Goal: Find specific page/section: Find specific page/section

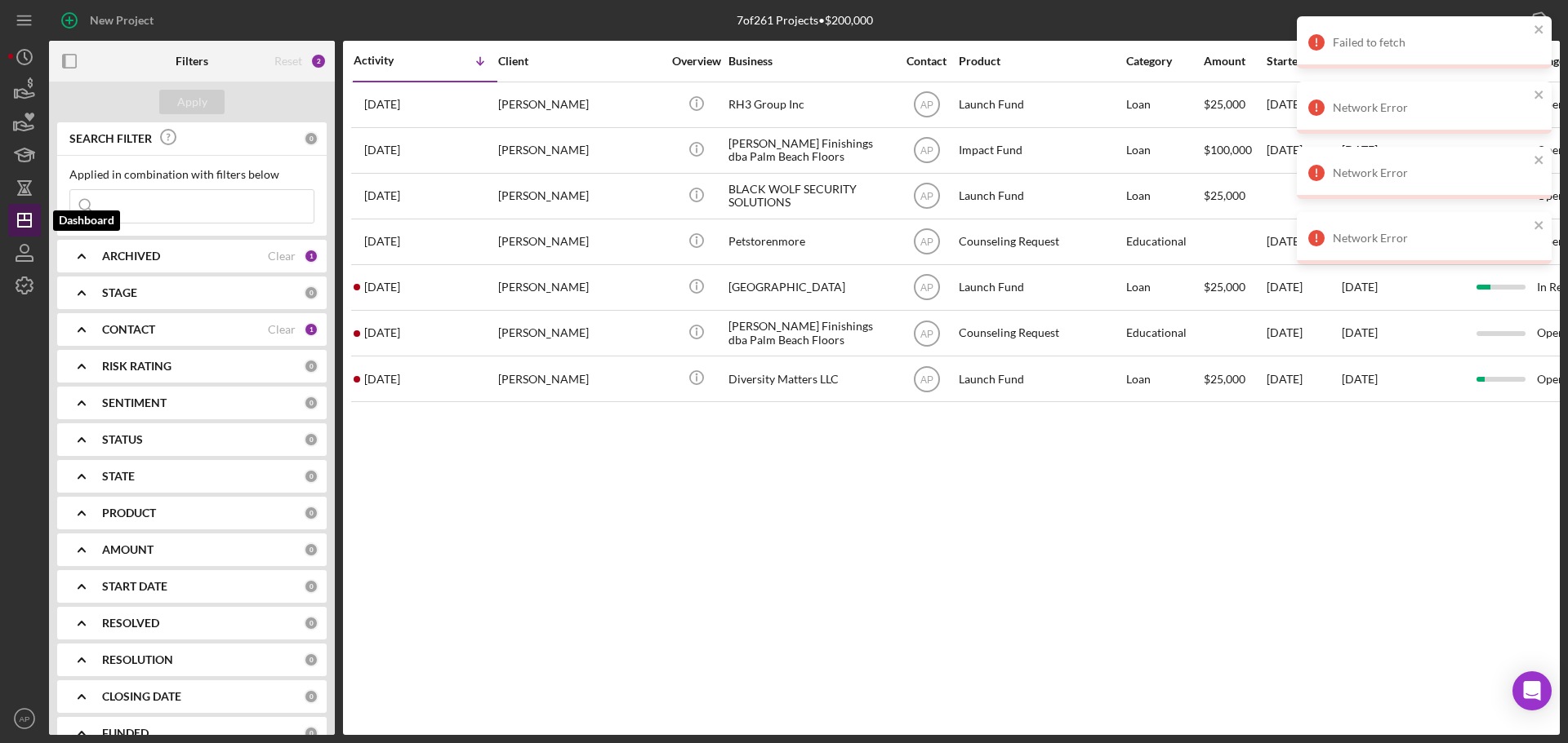
click at [9, 222] on icon "Icon/Dashboard" at bounding box center [25, 221] width 41 height 41
click at [22, 218] on icon "Icon/Dashboard" at bounding box center [25, 221] width 41 height 41
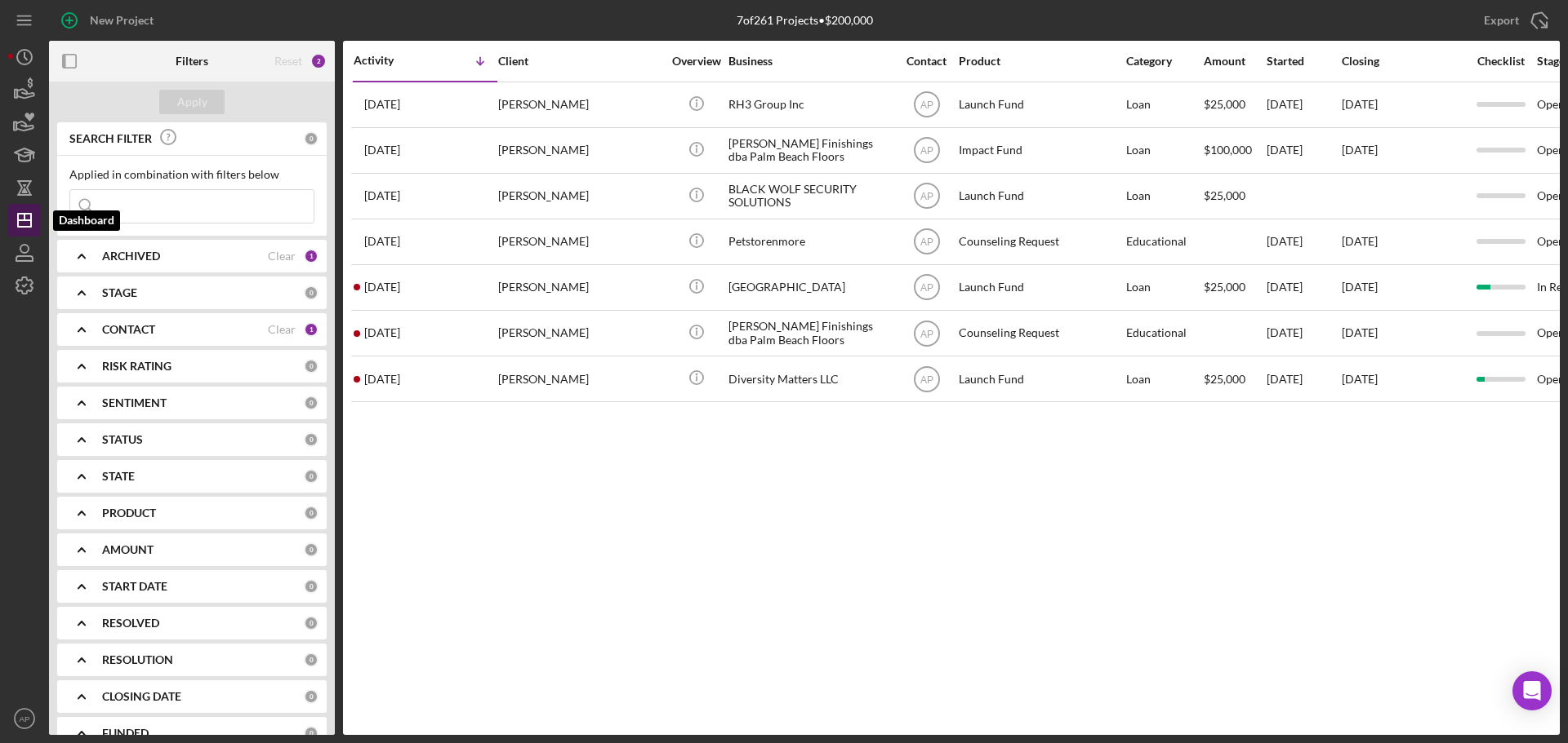
click at [24, 222] on icon "Icon/Dashboard" at bounding box center [25, 221] width 41 height 41
click at [26, 256] on icon "button" at bounding box center [24, 259] width 16 height 5
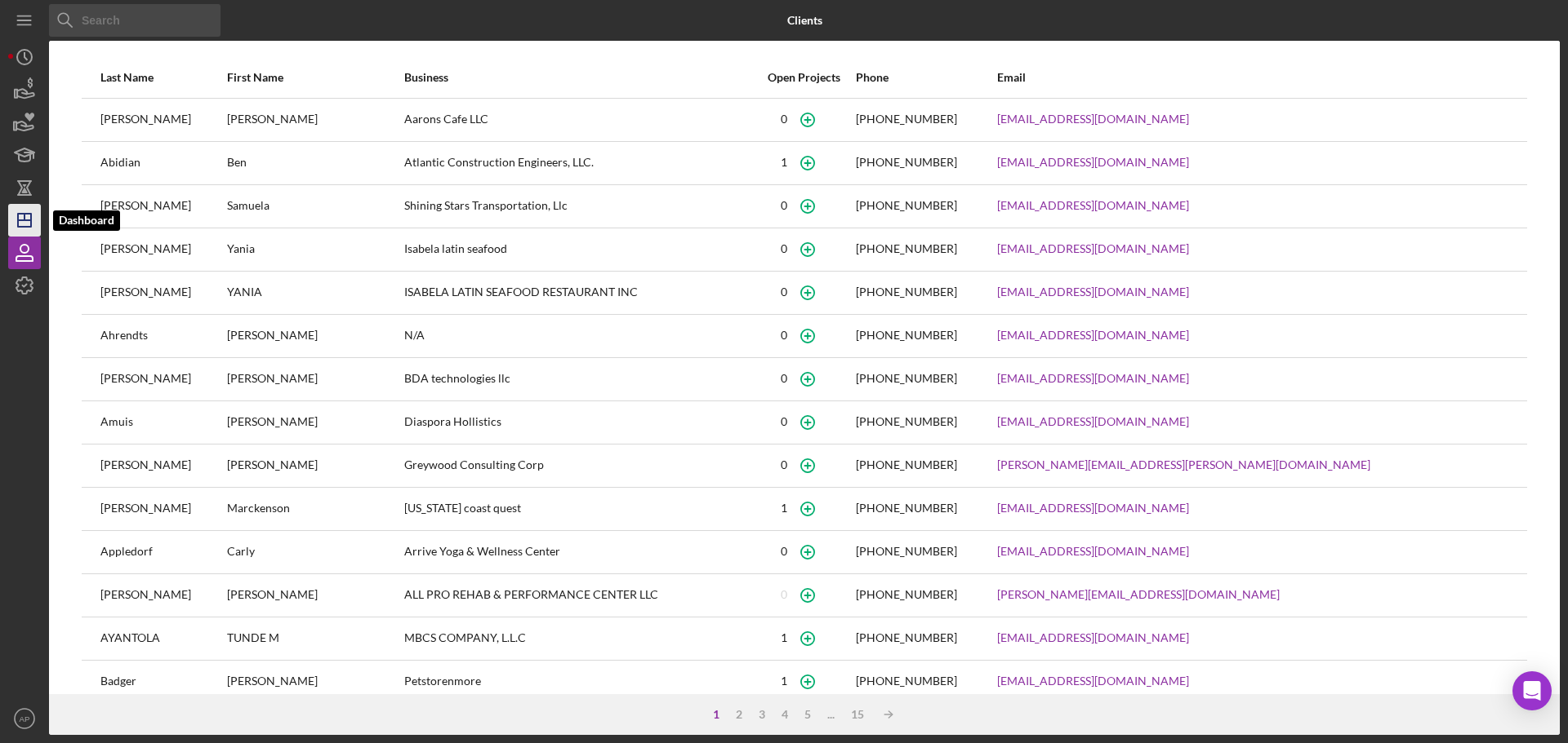
click at [26, 217] on icon "Icon/Dashboard" at bounding box center [25, 221] width 41 height 41
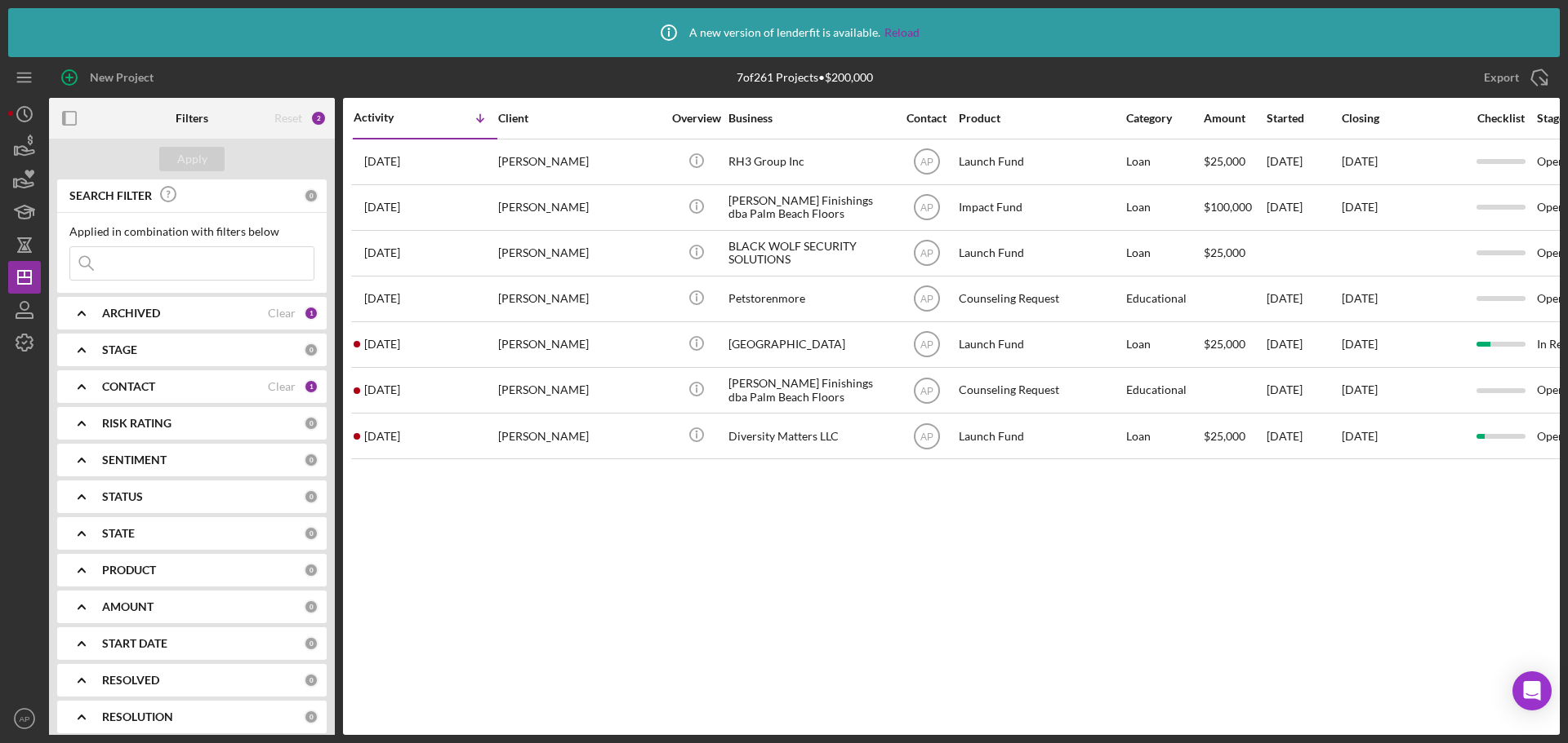
click at [142, 268] on input at bounding box center [191, 263] width 243 height 32
type input "s"
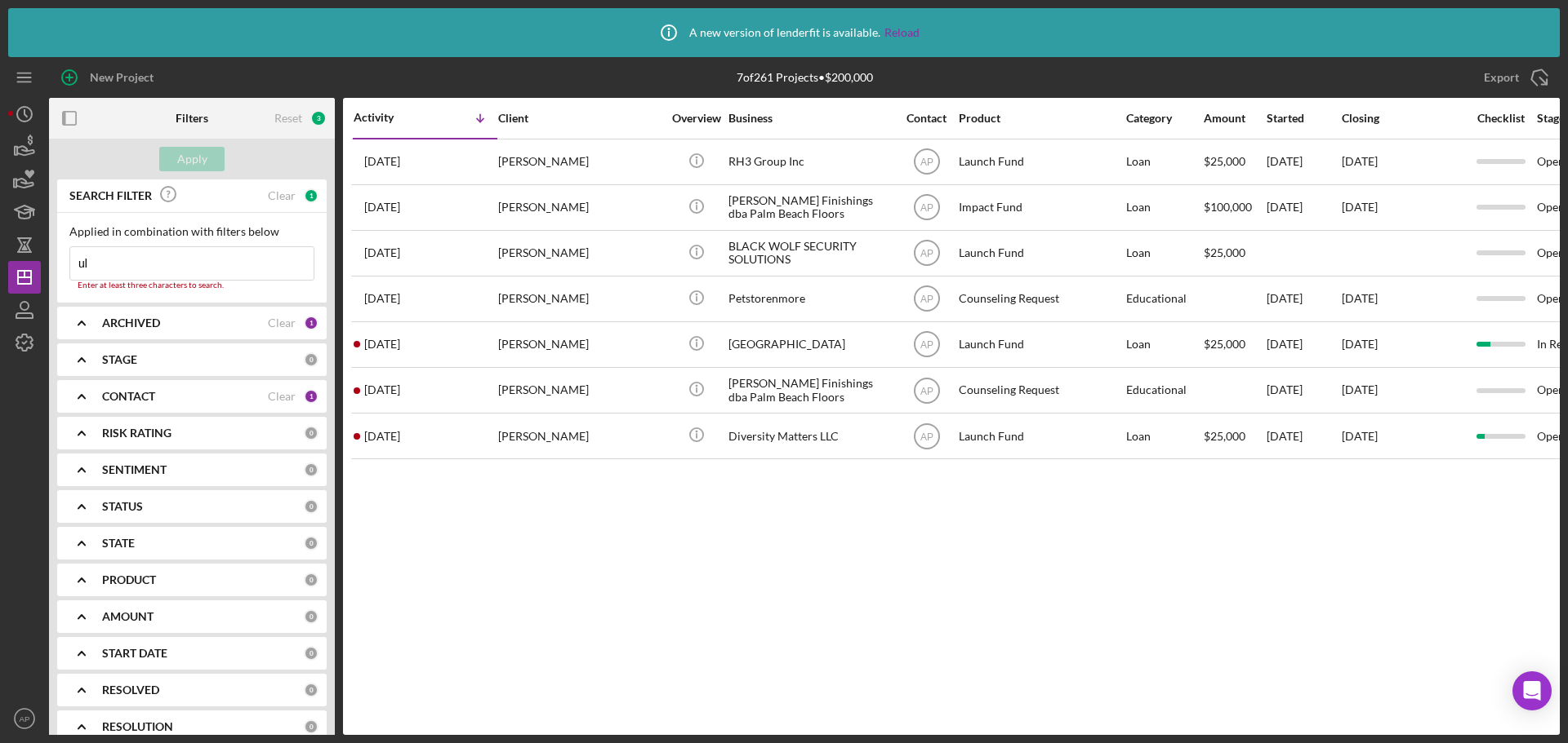
type input "u"
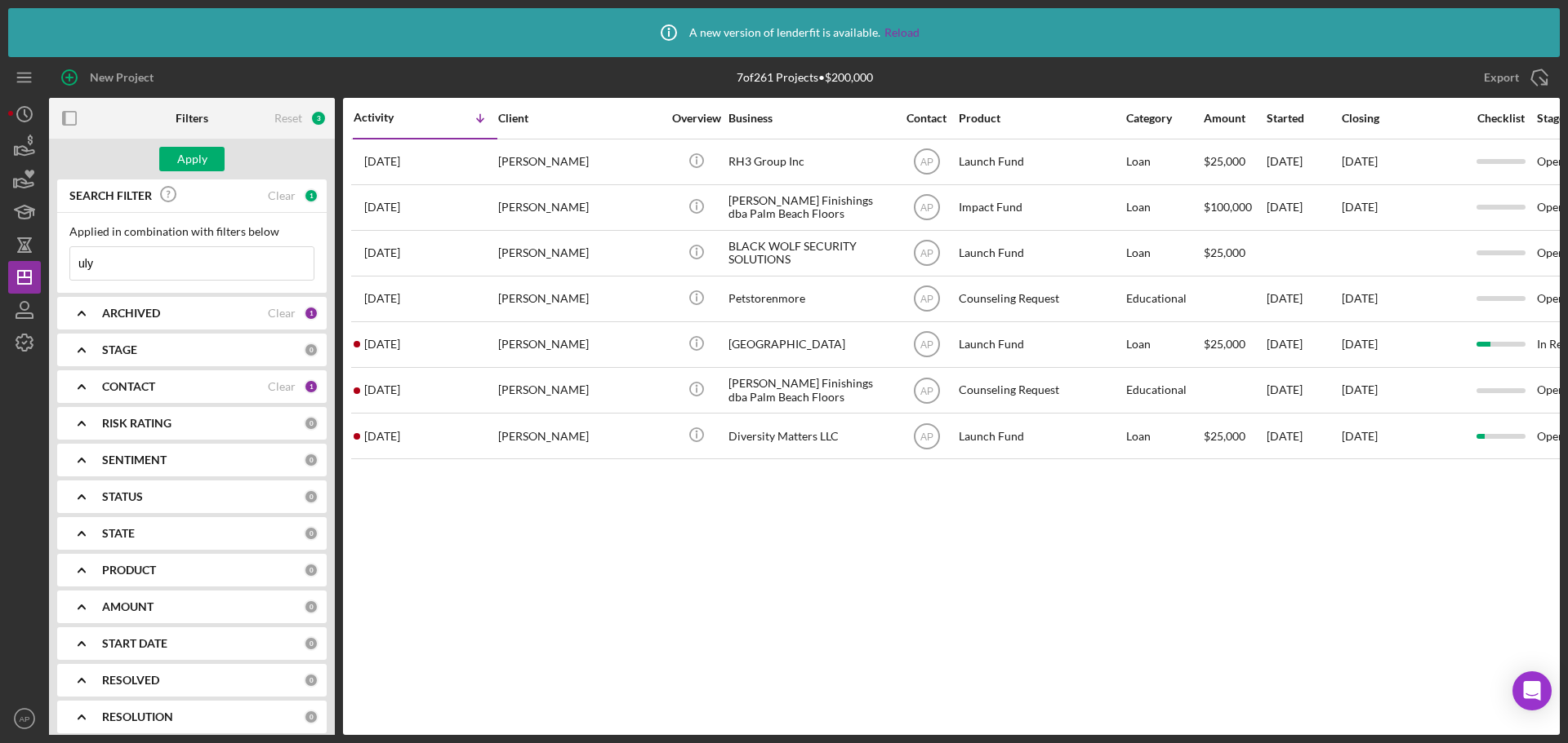
type input "uly"
